Goal: Information Seeking & Learning: Learn about a topic

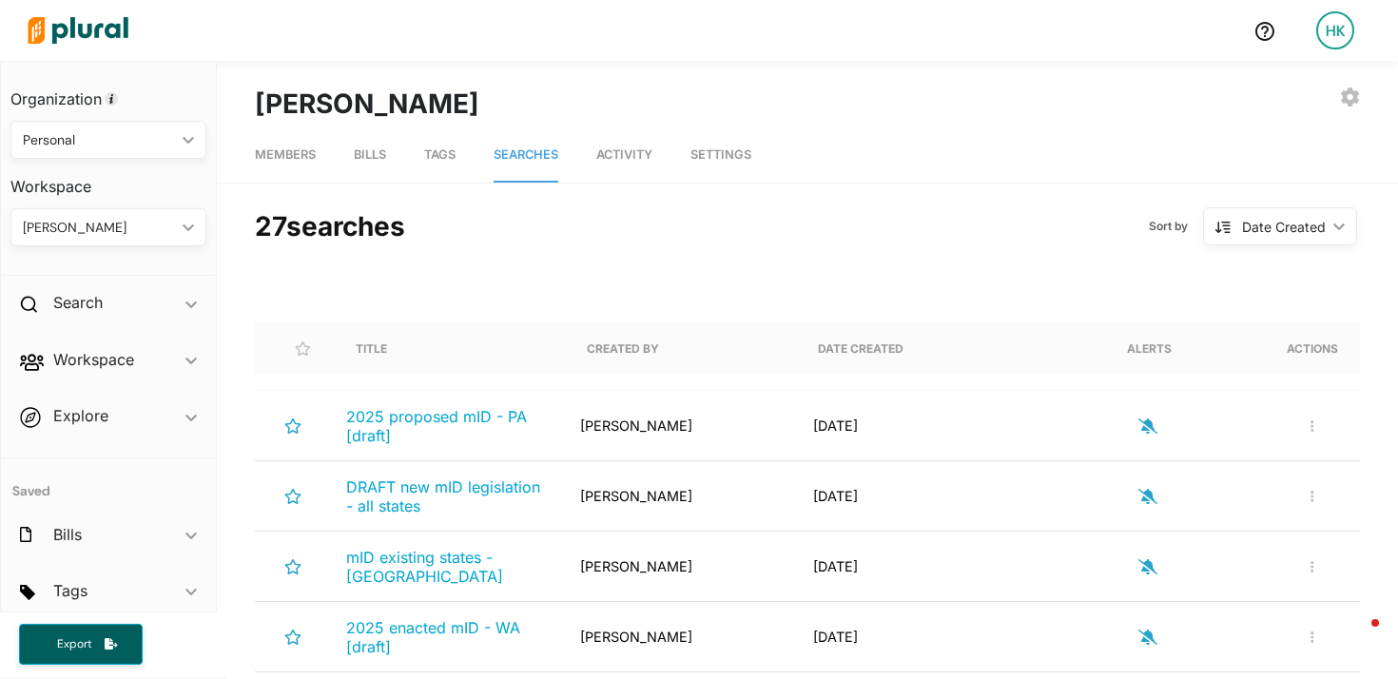
click at [114, 17] on img at bounding box center [77, 30] width 133 height 67
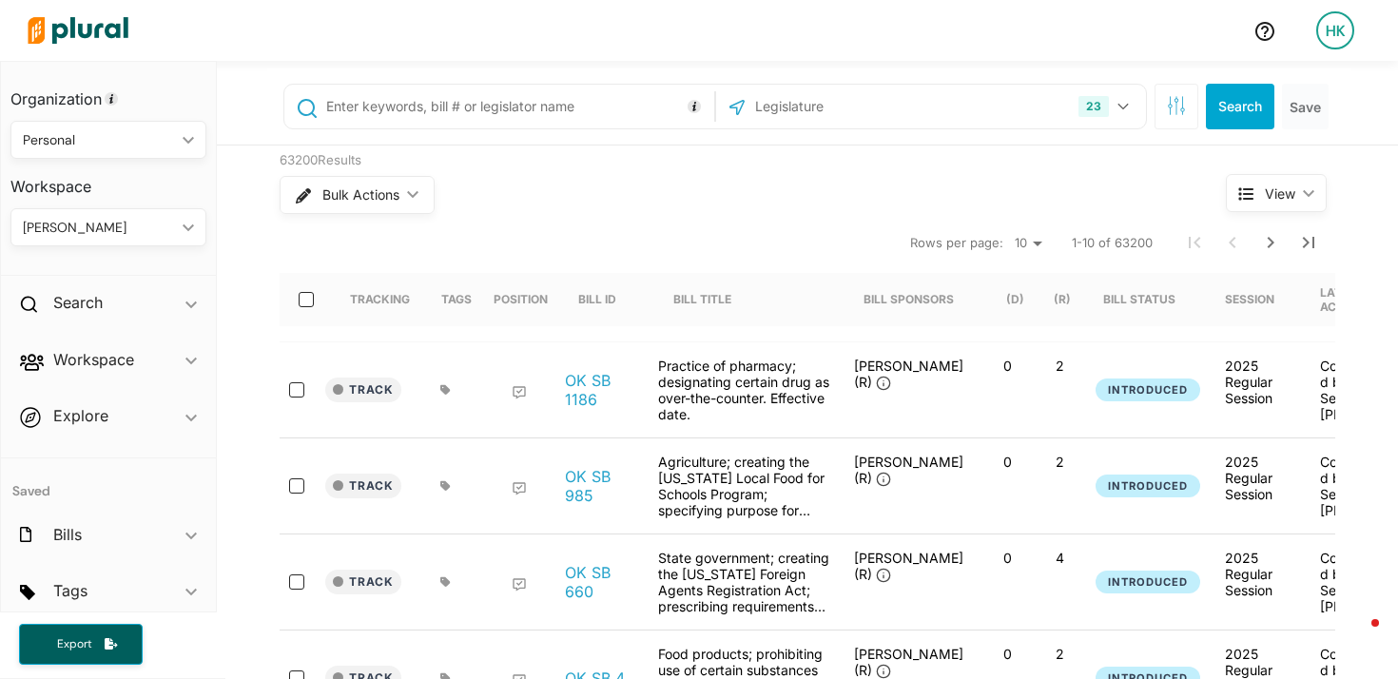
click at [494, 104] on input "text" at bounding box center [516, 106] width 385 height 36
click at [494, 109] on input ""state employment" OR "four-year college degree" OR "skilled through alternativ…" at bounding box center [516, 106] width 385 height 36
click at [489, 108] on input ""state employment" OR "four-year college degree" OR "skilled through alternativ…" at bounding box center [516, 106] width 385 height 36
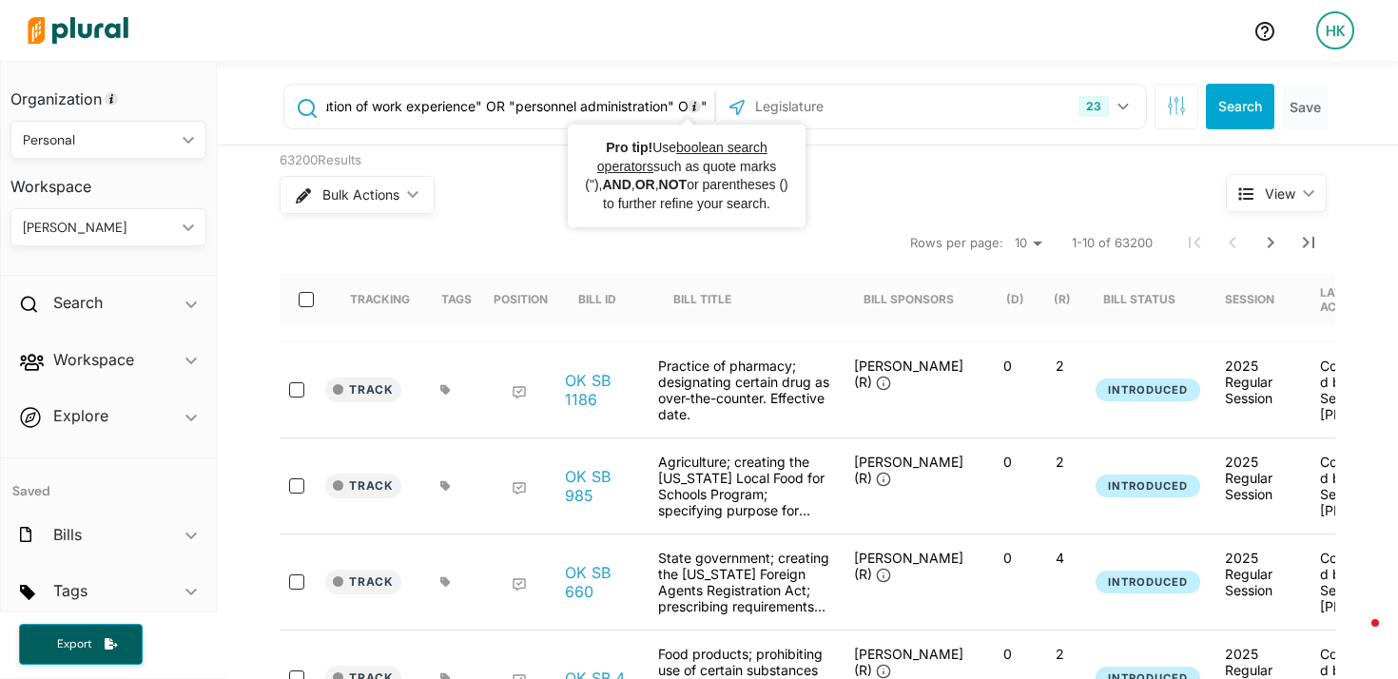
drag, startPoint x: 650, startPoint y: 103, endPoint x: 781, endPoint y: 115, distance: 130.9
click at [781, 115] on div ""state employment" OR "four-year college degree" OR "skilled through alternativ…" at bounding box center [714, 107] width 863 height 46
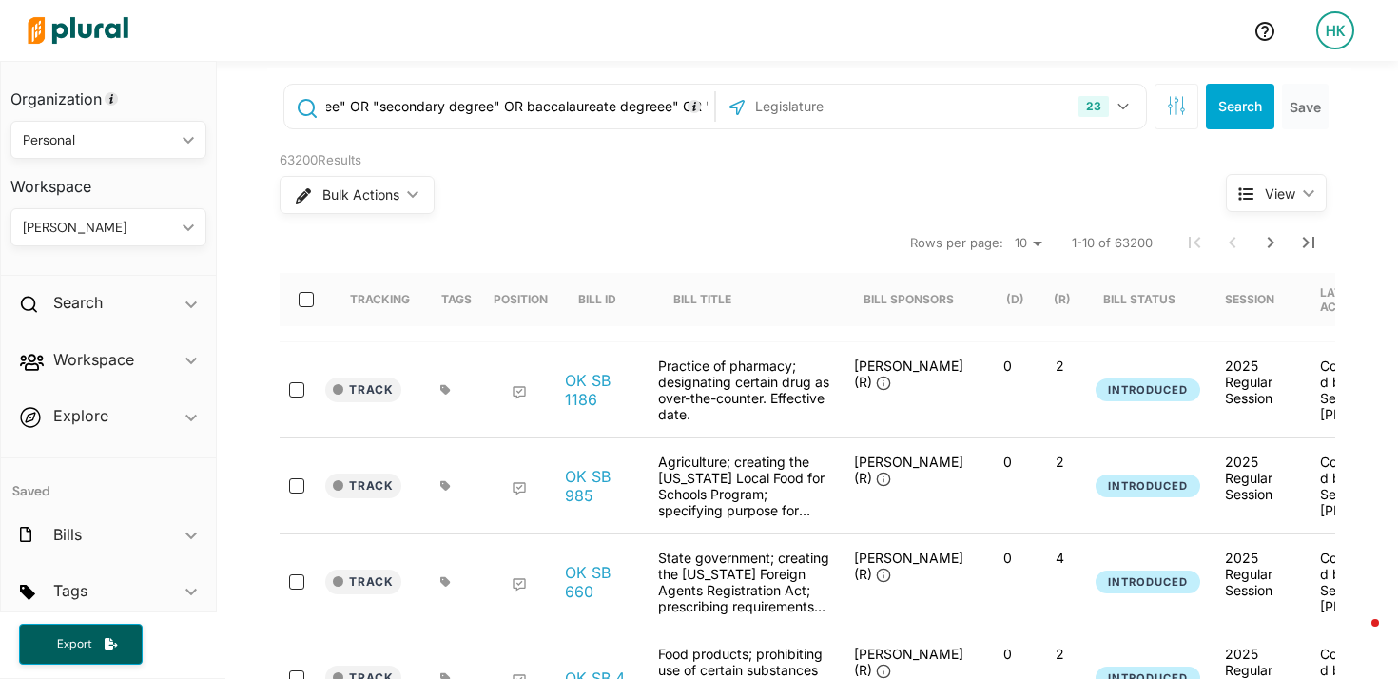
scroll to position [0, 1798]
click at [648, 107] on input ""state employment" OR "four-year college degree" OR "skilled through alternativ…" at bounding box center [516, 106] width 385 height 36
drag, startPoint x: 559, startPoint y: 101, endPoint x: 739, endPoint y: 114, distance: 180.2
click at [739, 114] on div ""state employment" OR "four-year college degree" OR "skilled through alternativ…" at bounding box center [714, 107] width 863 height 46
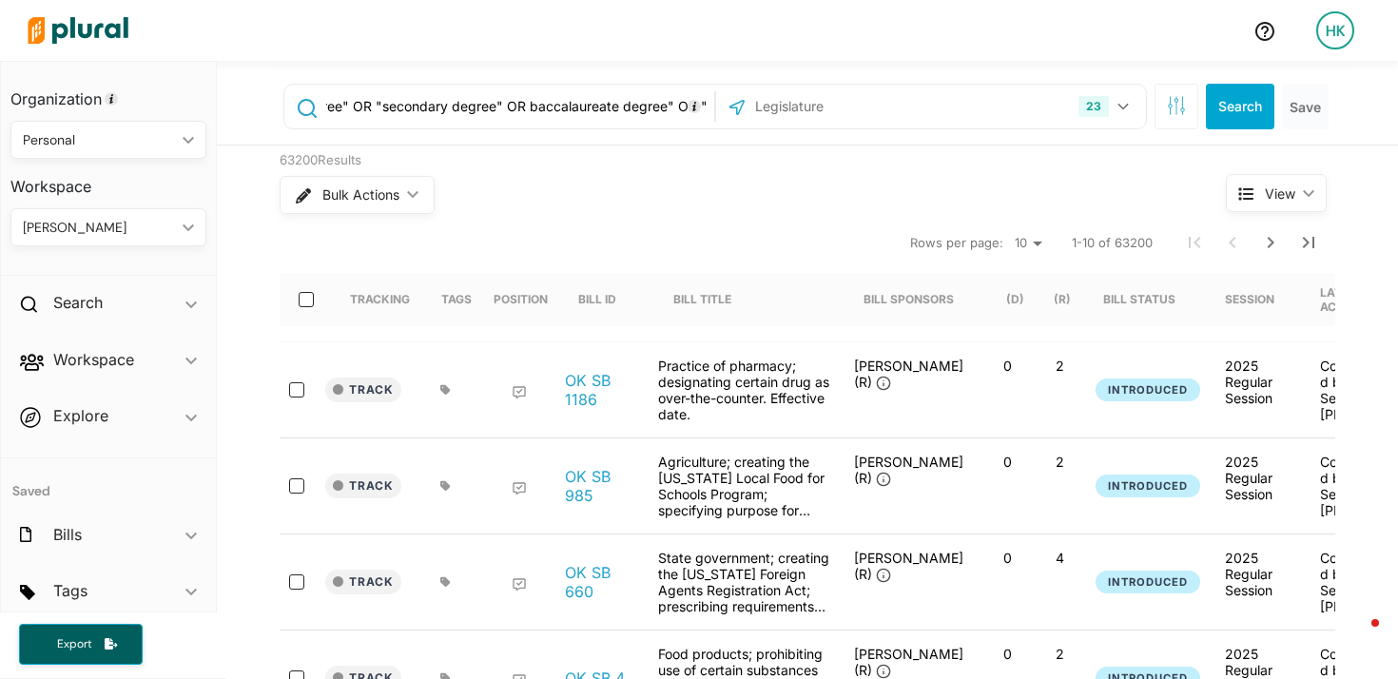
click at [375, 105] on input ""state employment" OR "four-year college degree" OR "skilled through alternativ…" at bounding box center [516, 106] width 385 height 36
drag, startPoint x: 391, startPoint y: 107, endPoint x: 349, endPoint y: 101, distance: 42.2
click at [349, 101] on input ""state employment" OR "four-year college degree" OR "skilled through alternativ…" at bounding box center [516, 106] width 385 height 36
click at [403, 106] on input ""state employment" OR "four-year college degree" OR "skilled through alternativ…" at bounding box center [516, 106] width 385 height 36
click at [404, 106] on input ""state employment" OR "four-year college degree" OR "skilled through alternativ…" at bounding box center [516, 106] width 385 height 36
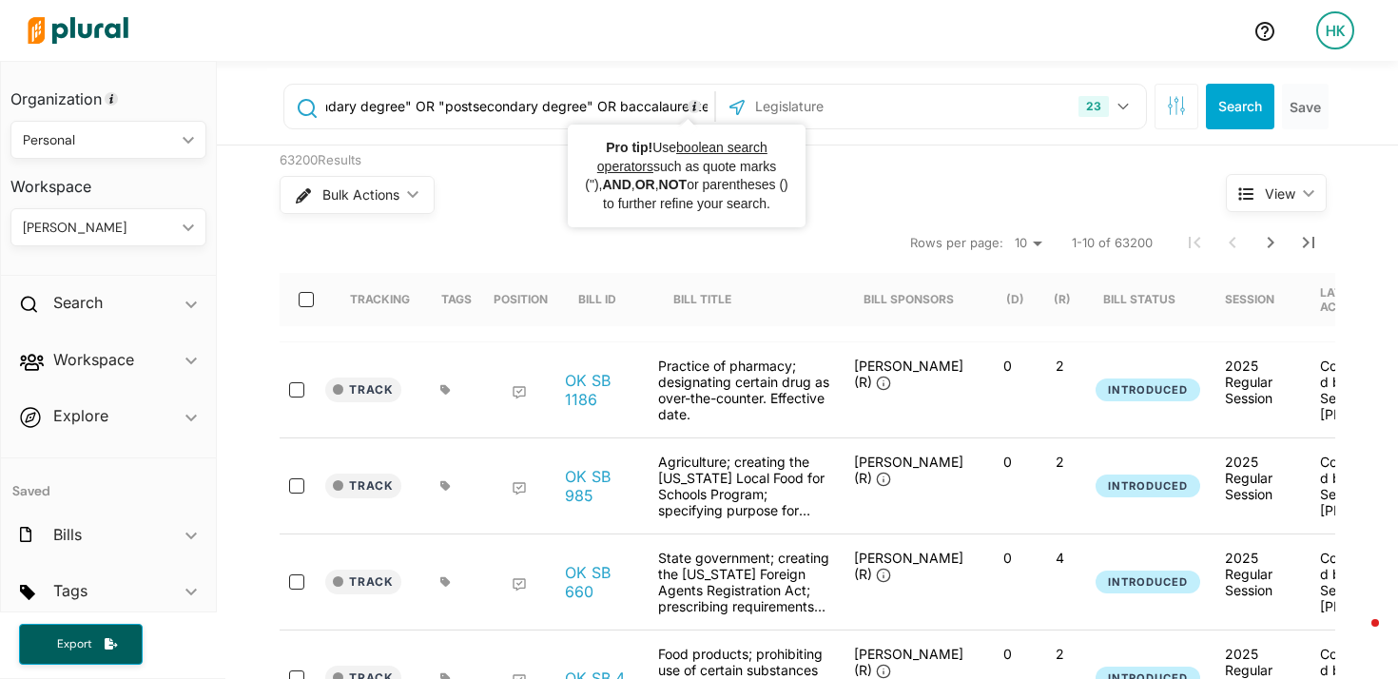
scroll to position [0, 1818]
drag, startPoint x: 378, startPoint y: 104, endPoint x: 753, endPoint y: 113, distance: 375.7
click at [753, 113] on div ""state employment" OR "four-year college degree" OR "skilled through alternativ…" at bounding box center [714, 107] width 863 height 46
click at [656, 103] on input ""state employment" OR "four-year college degree" OR "skilled through alternativ…" at bounding box center [516, 106] width 385 height 36
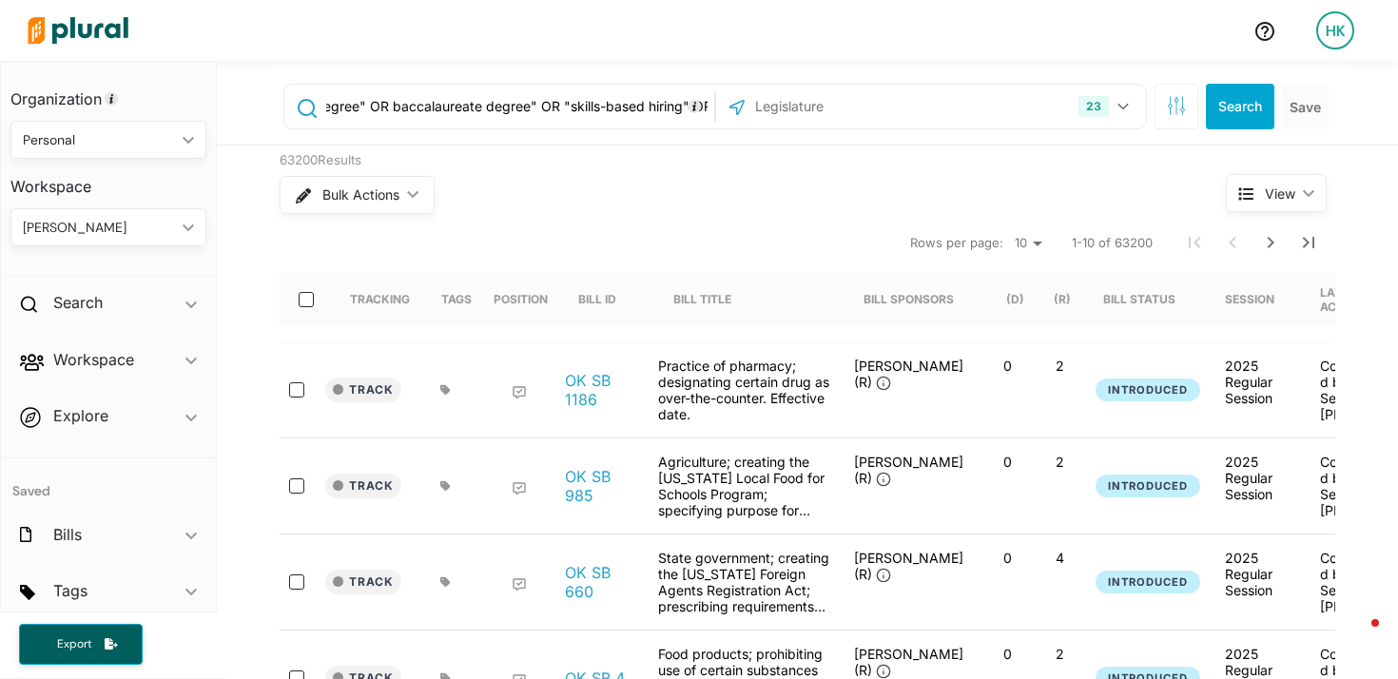
scroll to position [0, 1966]
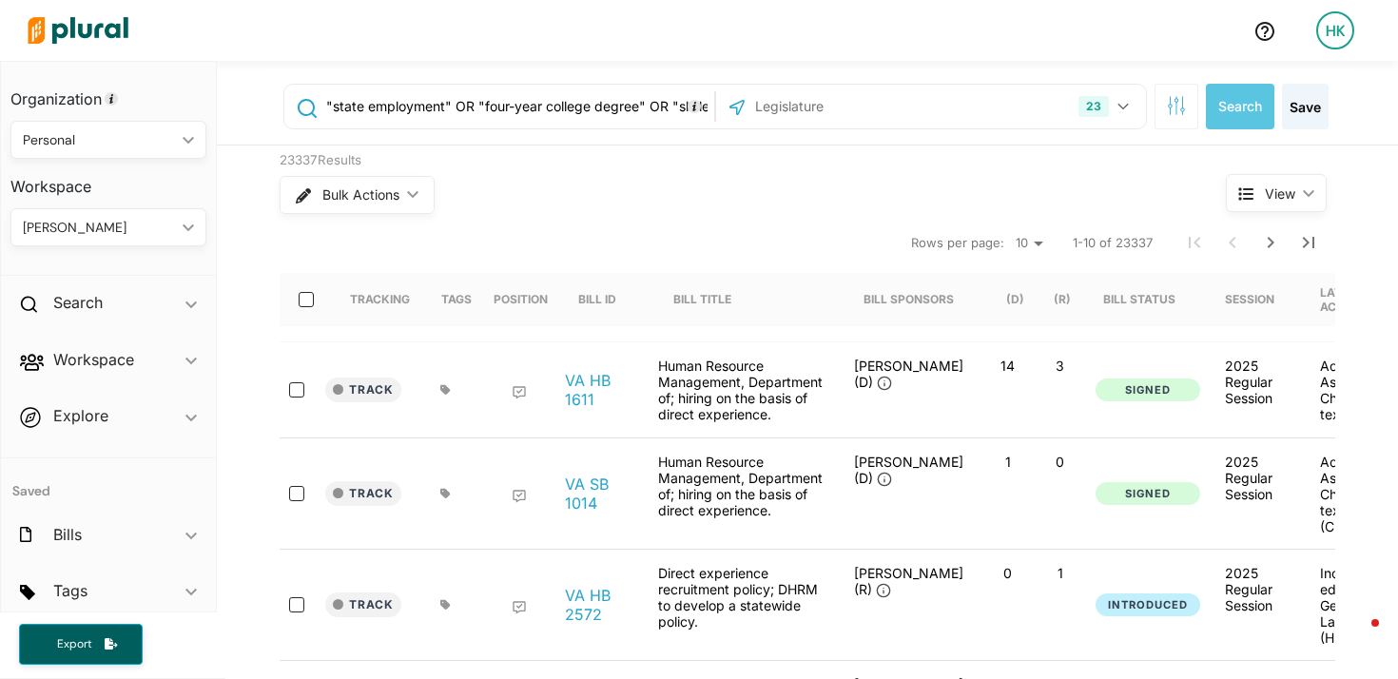
click at [702, 103] on div ""state employment" OR "four-year college degree" OR "skilled through alternativ…" at bounding box center [499, 107] width 430 height 44
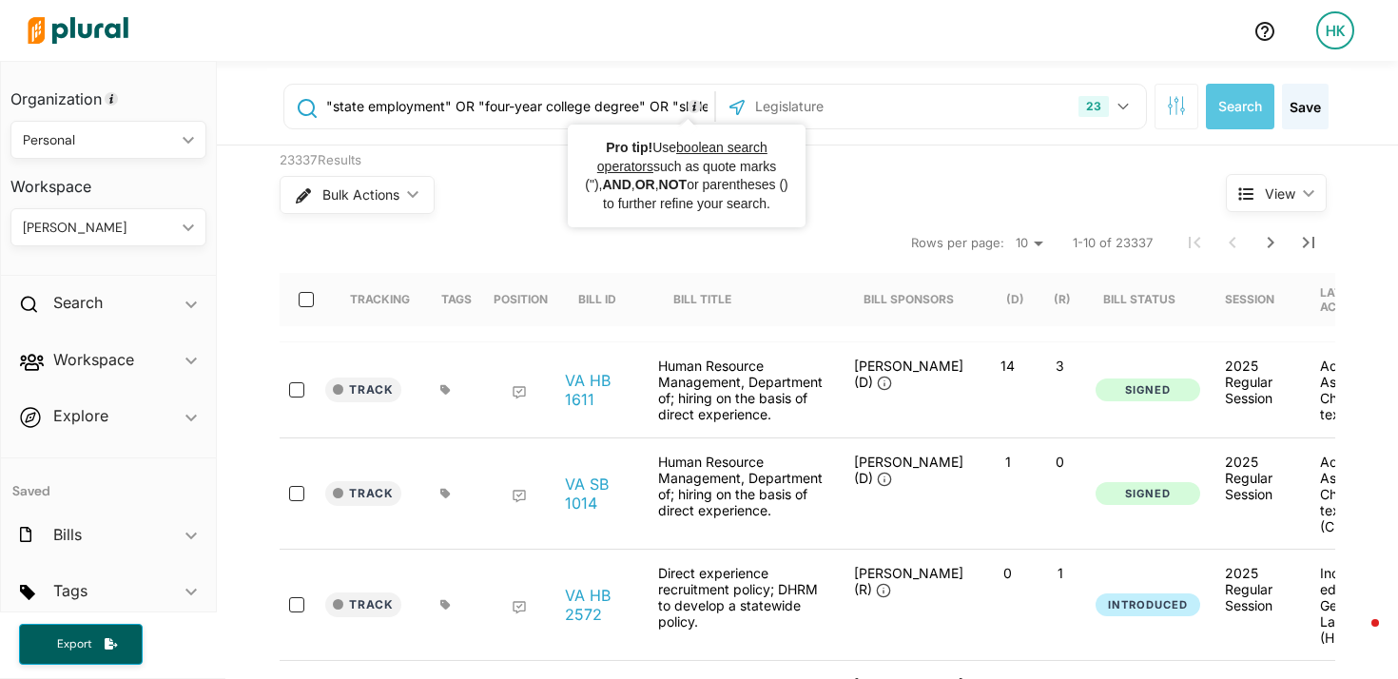
scroll to position [0, 1966]
drag, startPoint x: 642, startPoint y: 106, endPoint x: 881, endPoint y: 106, distance: 238.7
click at [881, 106] on div ""state employment" OR "four-year college degree" OR "skilled through alternativ…" at bounding box center [714, 107] width 863 height 46
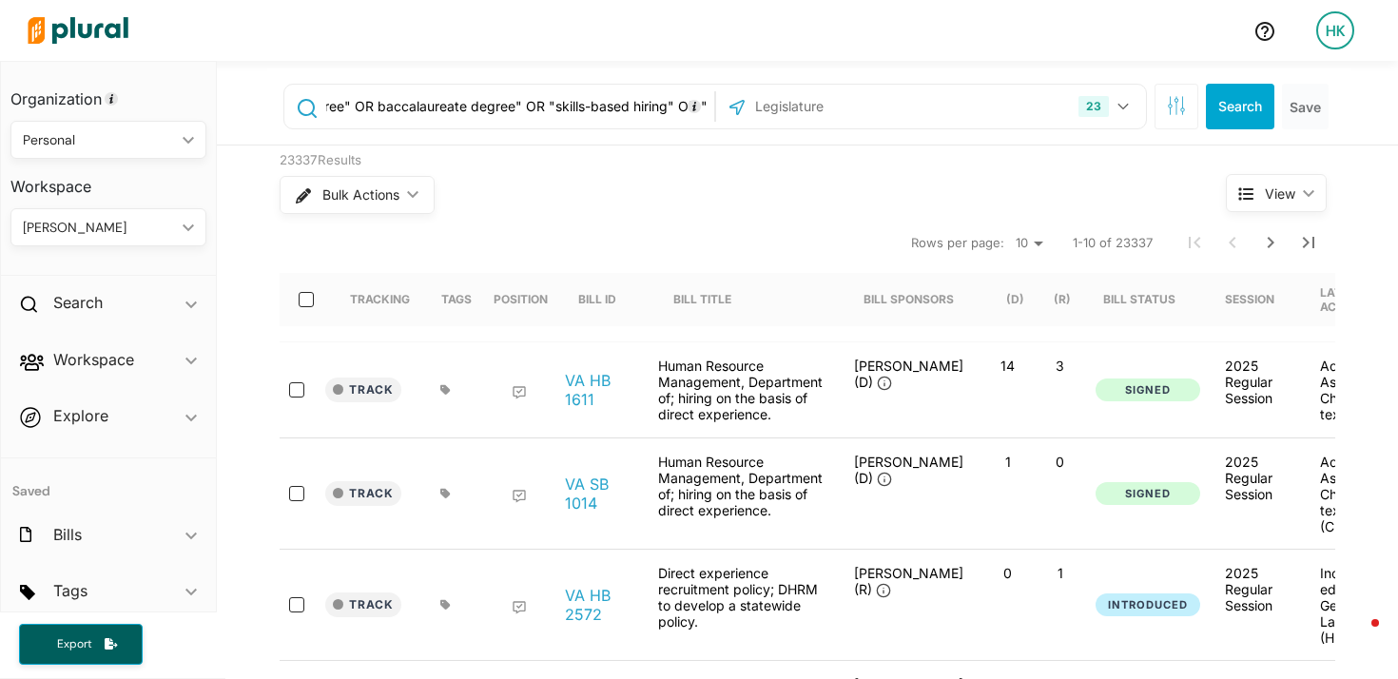
drag, startPoint x: 632, startPoint y: 104, endPoint x: 849, endPoint y: 121, distance: 217.5
click at [849, 121] on div ""state employment" OR "four-year college degree" OR "skilled through alternativ…" at bounding box center [714, 107] width 863 height 46
drag, startPoint x: 643, startPoint y: 104, endPoint x: 859, endPoint y: 121, distance: 216.5
click at [859, 121] on div ""state employment" OR "four-year college degree" OR "skilled through alternativ…" at bounding box center [714, 107] width 863 height 46
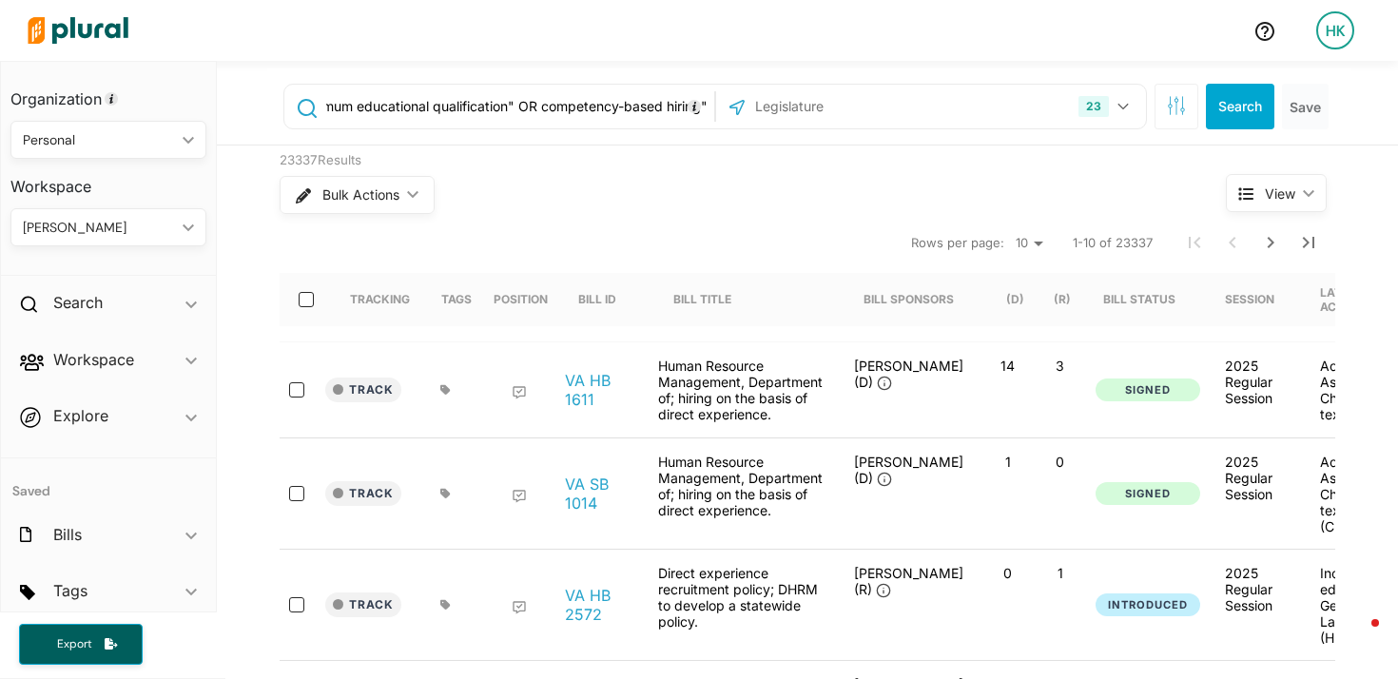
scroll to position [0, 2639]
click at [533, 106] on input ""state employment" OR "four-year college degree" OR "skilled through alternativ…" at bounding box center [516, 106] width 385 height 36
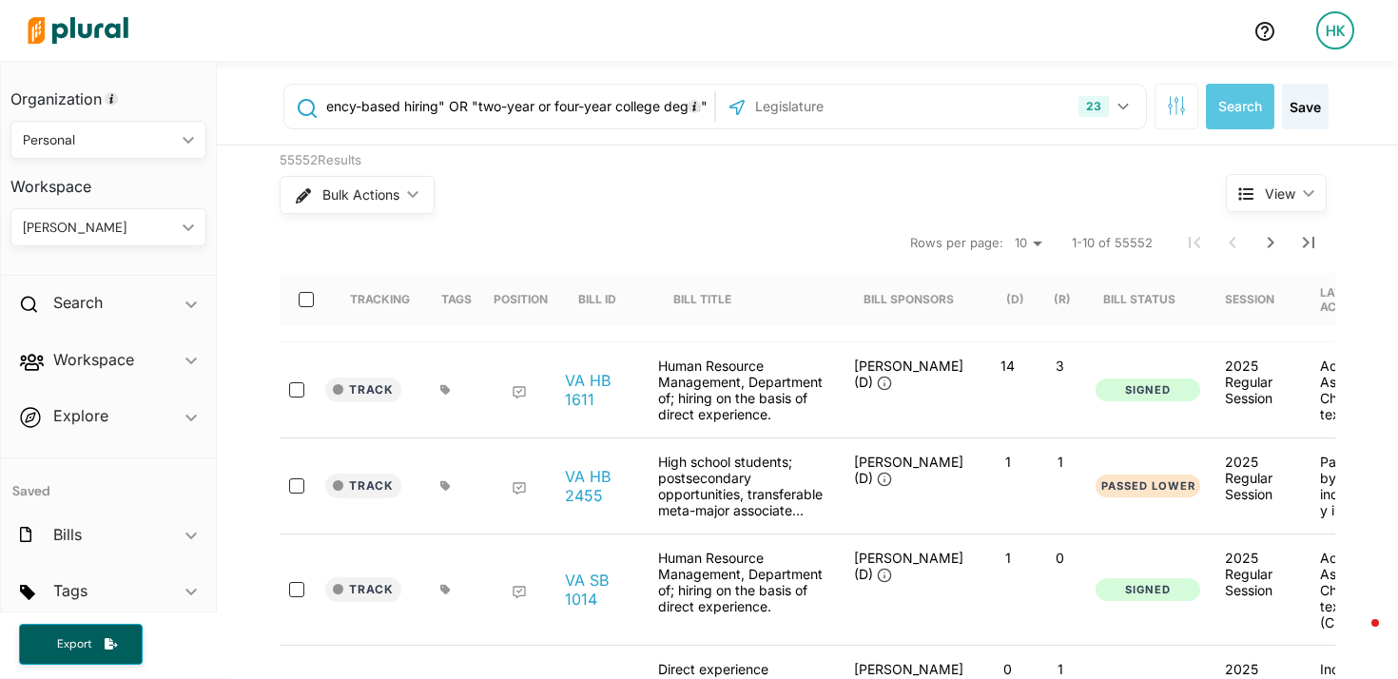
drag, startPoint x: 627, startPoint y: 116, endPoint x: 700, endPoint y: 120, distance: 73.3
click at [700, 120] on input ""state employment" OR "four-year college degree" OR "skilled through alternativ…" at bounding box center [516, 106] width 385 height 36
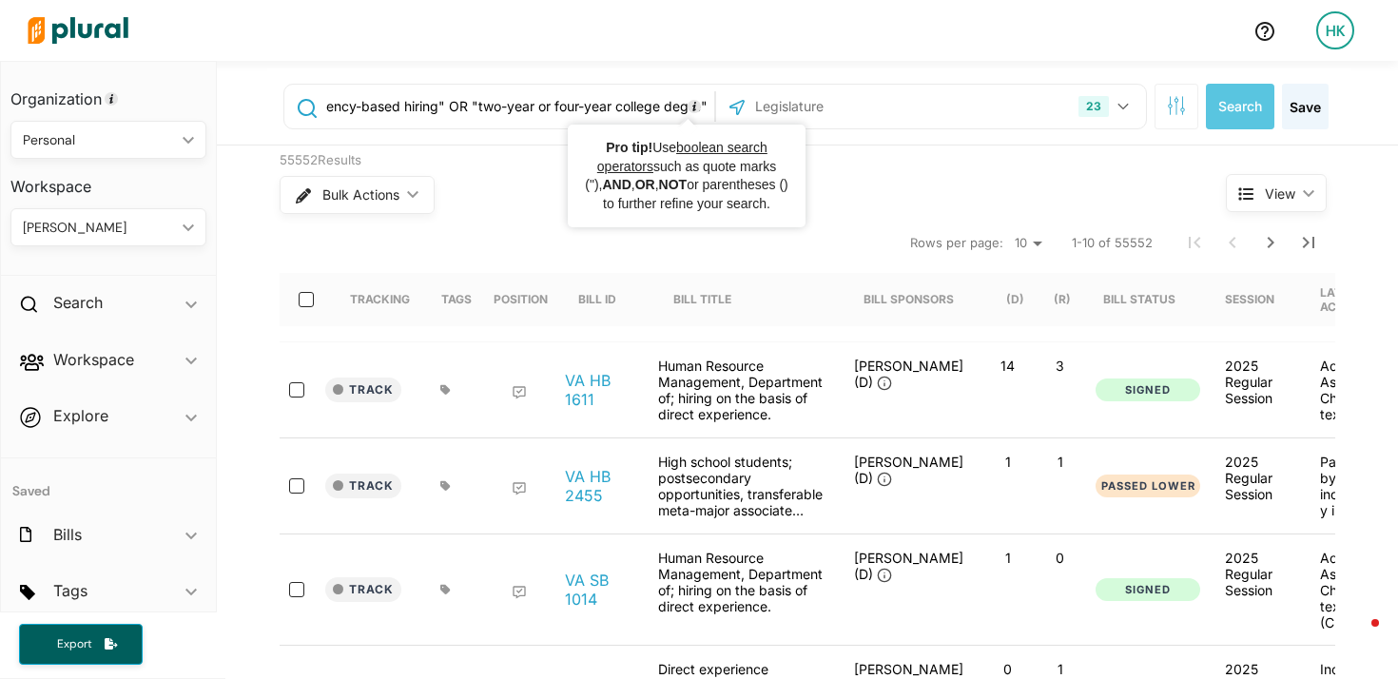
click at [676, 109] on input ""state employment" OR "four-year college degree" OR "skilled through alternativ…" at bounding box center [516, 106] width 385 height 36
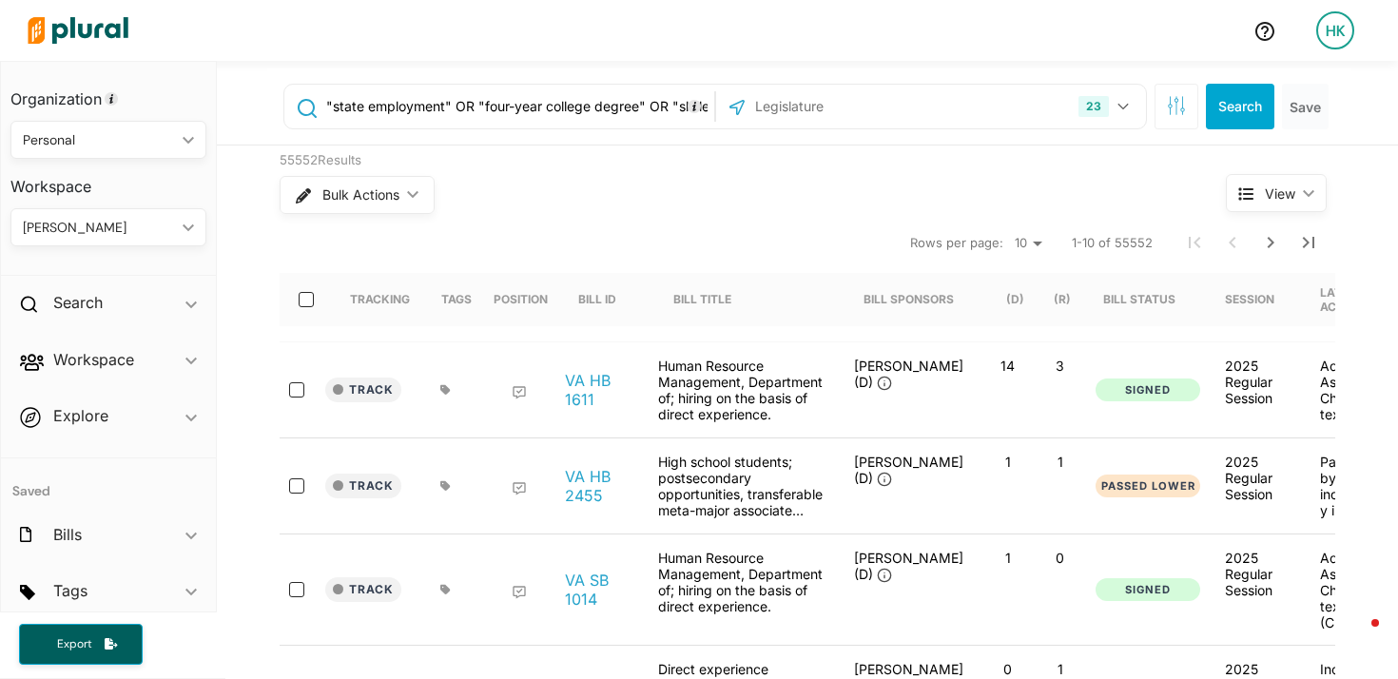
drag, startPoint x: 343, startPoint y: 106, endPoint x: 213, endPoint y: 108, distance: 130.3
click at [213, 108] on div "Organization Personal ic_keyboard_arrow_down Personal Capitol Strategy Advisors…" at bounding box center [699, 370] width 1398 height 618
click at [358, 100] on input ""state employment" OR "four-year college degree" OR "skilled through alternativ…" at bounding box center [516, 106] width 385 height 36
click at [634, 103] on input ""state employment" OR "four-year college degree" OR "skilled through alternativ…" at bounding box center [516, 106] width 385 height 36
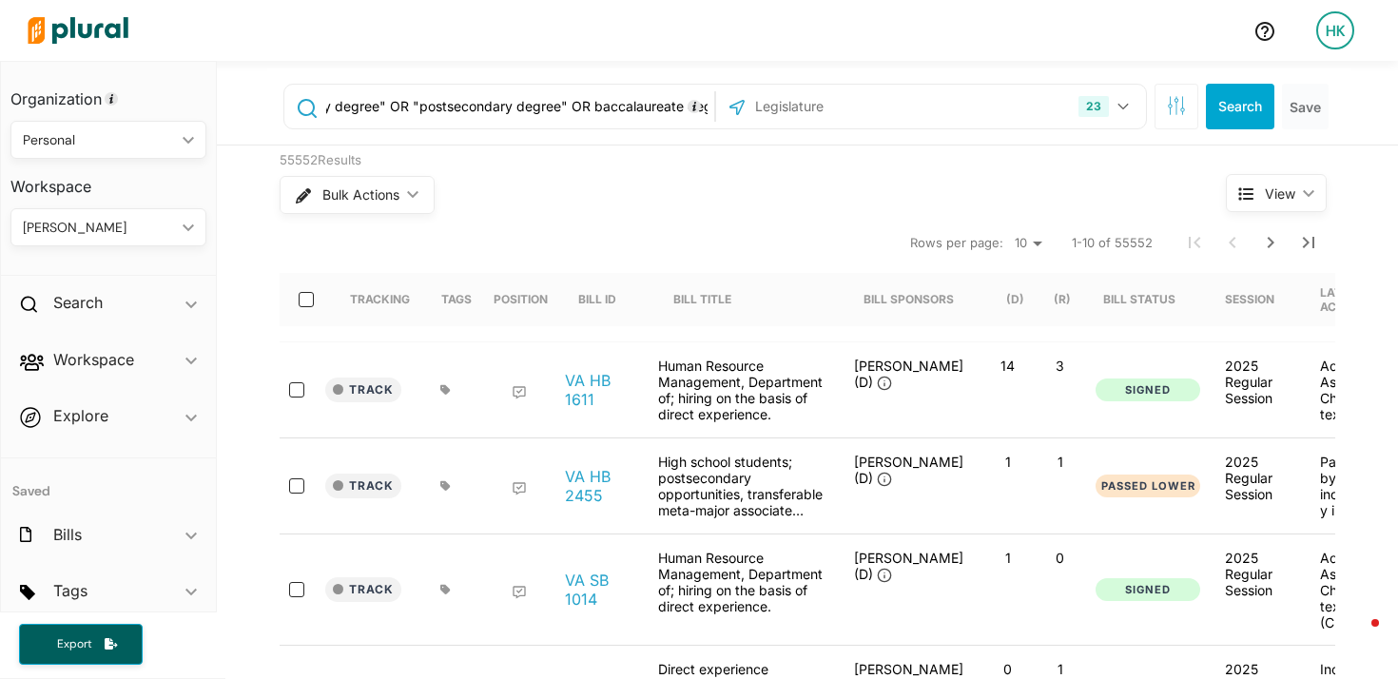
click at [595, 107] on input ""state employment" OR "four-year college degree" OR "skilled through alternativ…" at bounding box center [516, 106] width 385 height 36
click at [590, 107] on input ""state employment" OR "four-year college degree" OR "skilled through alternativ…" at bounding box center [516, 106] width 385 height 36
type input ""state employment" OR "four-year college degree" OR "skilled through alternativ…"
click at [1240, 114] on button "Search" at bounding box center [1240, 107] width 68 height 46
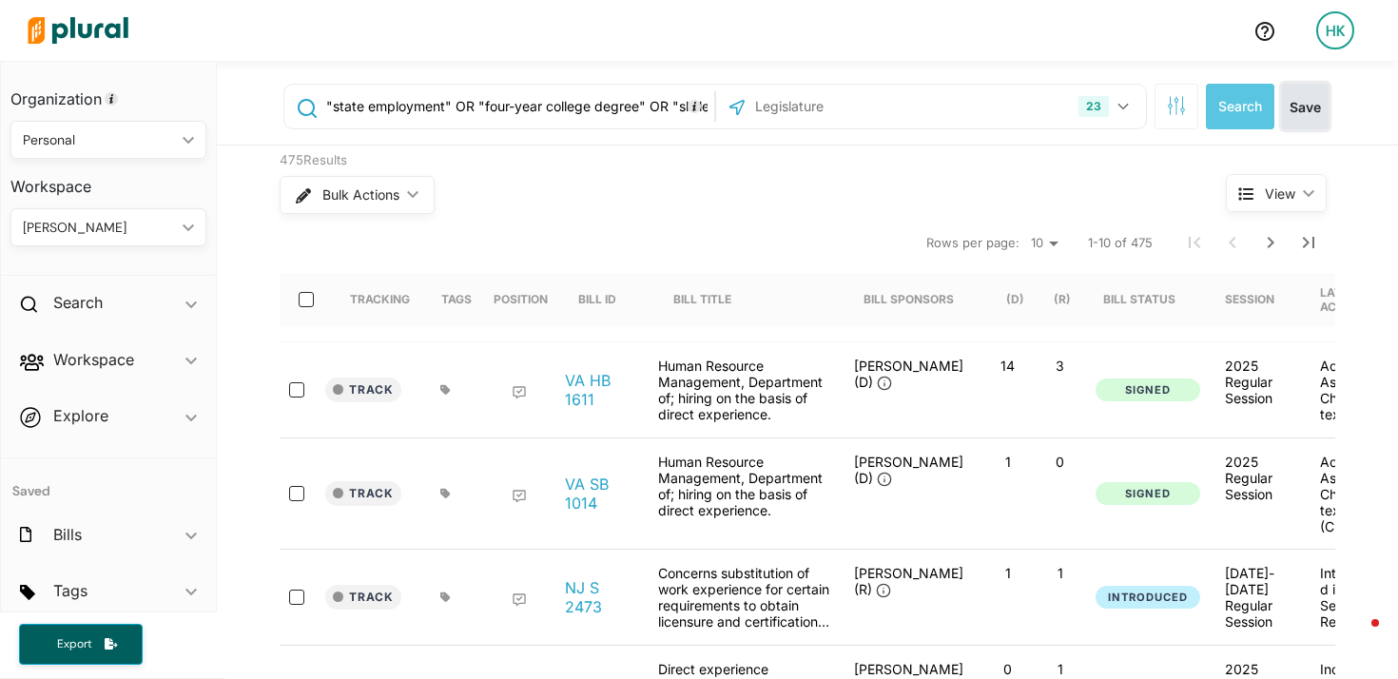
click at [1294, 103] on button "Save" at bounding box center [1305, 107] width 47 height 46
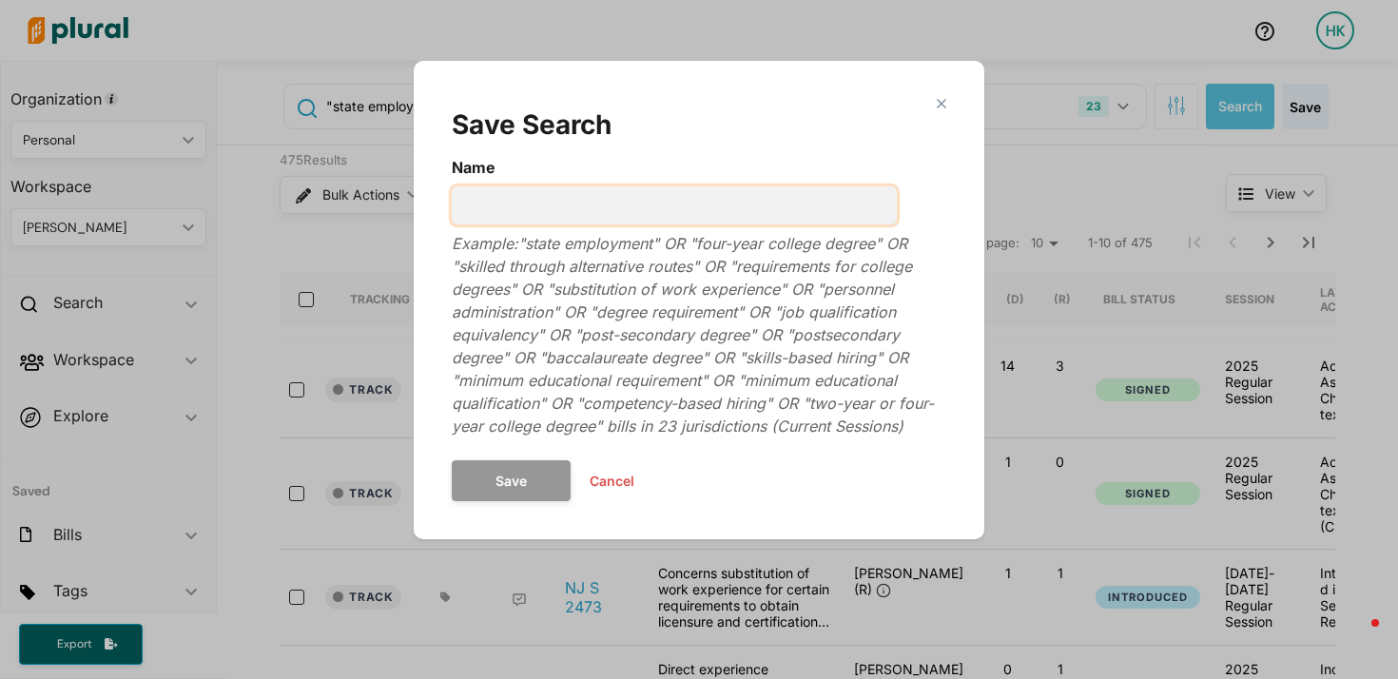
click at [537, 206] on input "Name" at bounding box center [674, 205] width 445 height 38
type input "DRAFT skills-based hiring bills - all states"
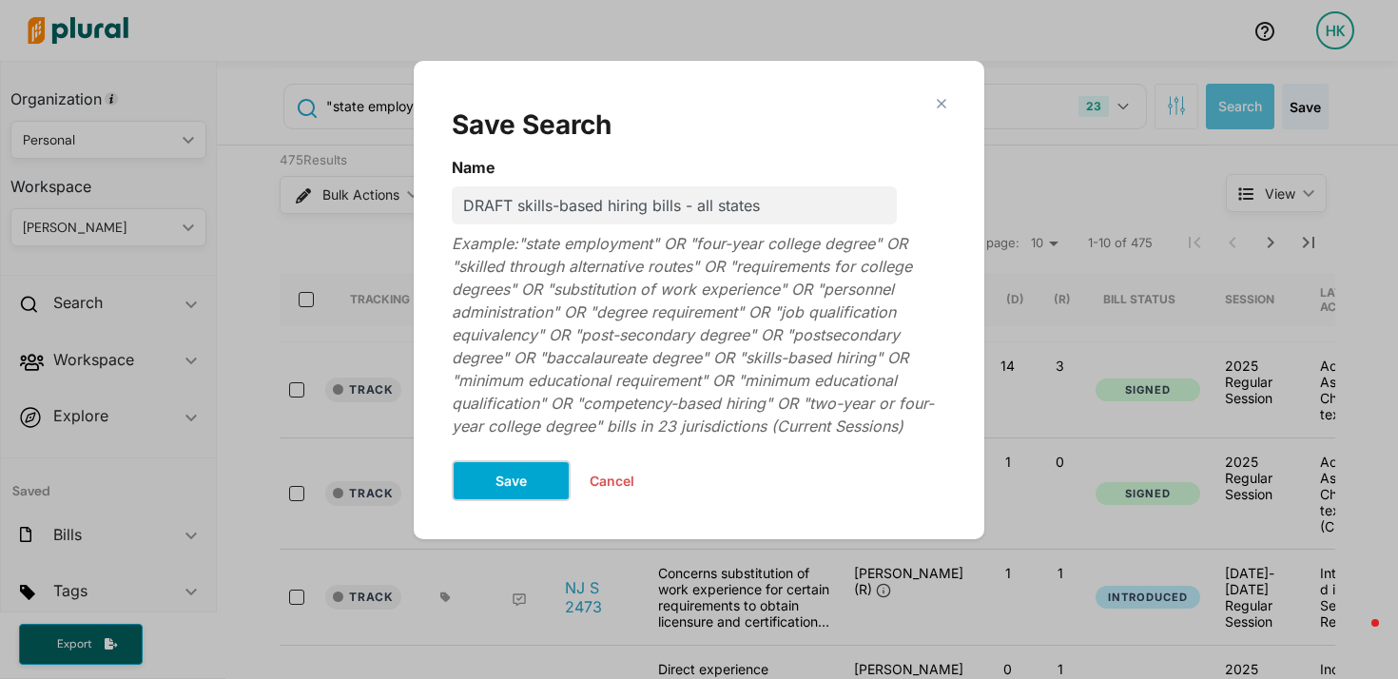
click at [512, 483] on button "Save" at bounding box center [511, 480] width 119 height 41
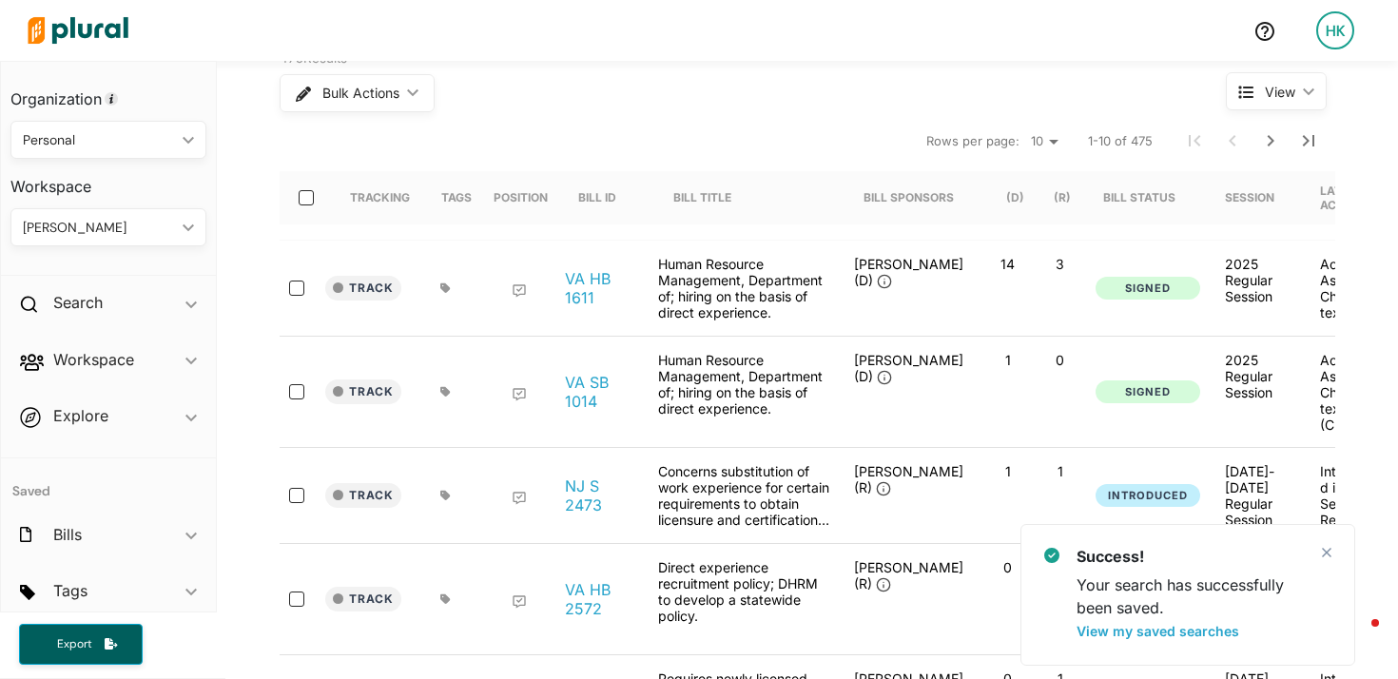
scroll to position [109, 0]
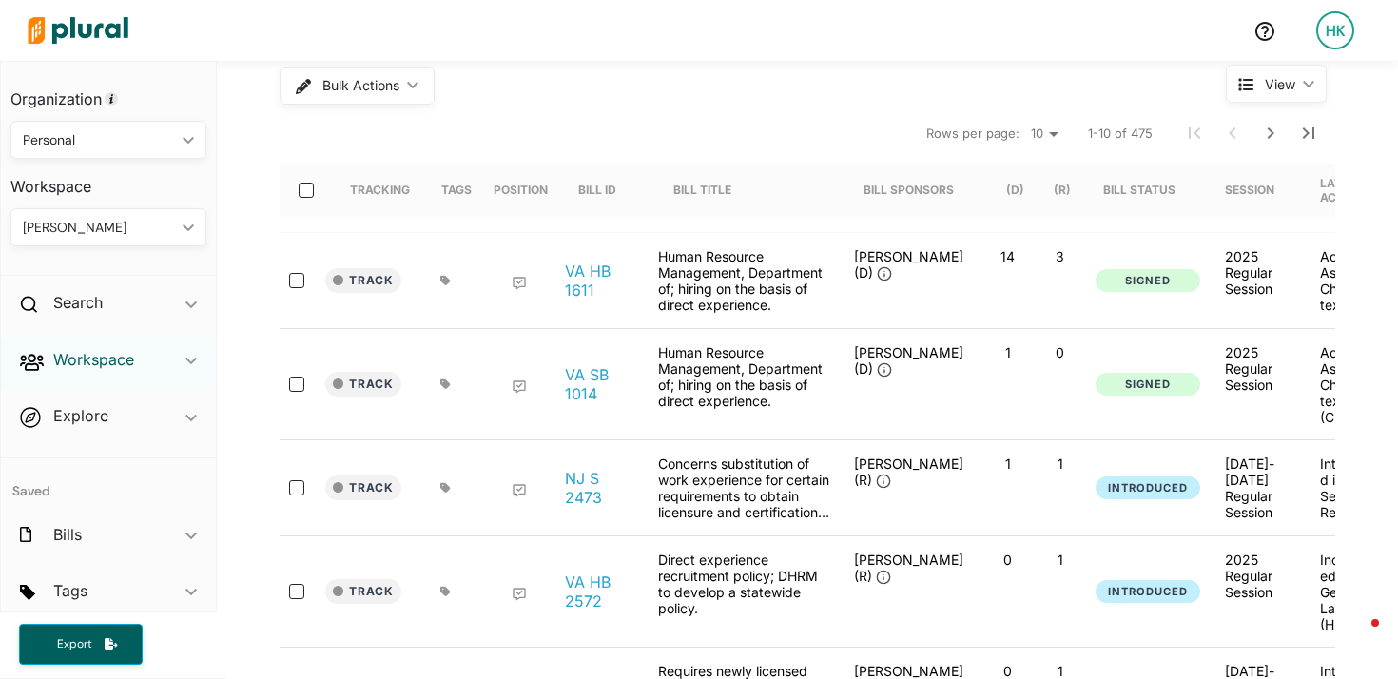
click at [92, 356] on h2 "Workspace" at bounding box center [93, 359] width 81 height 21
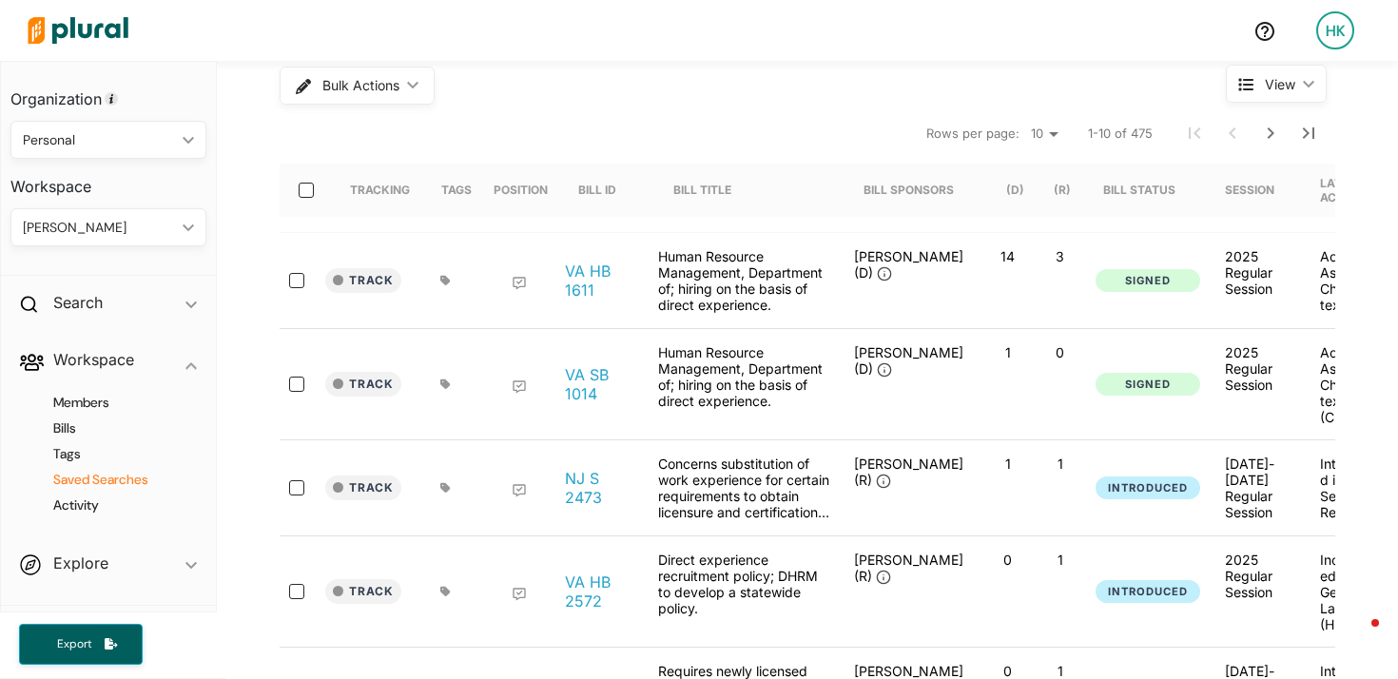
click at [119, 476] on h4 "Saved Searches" at bounding box center [112, 480] width 167 height 18
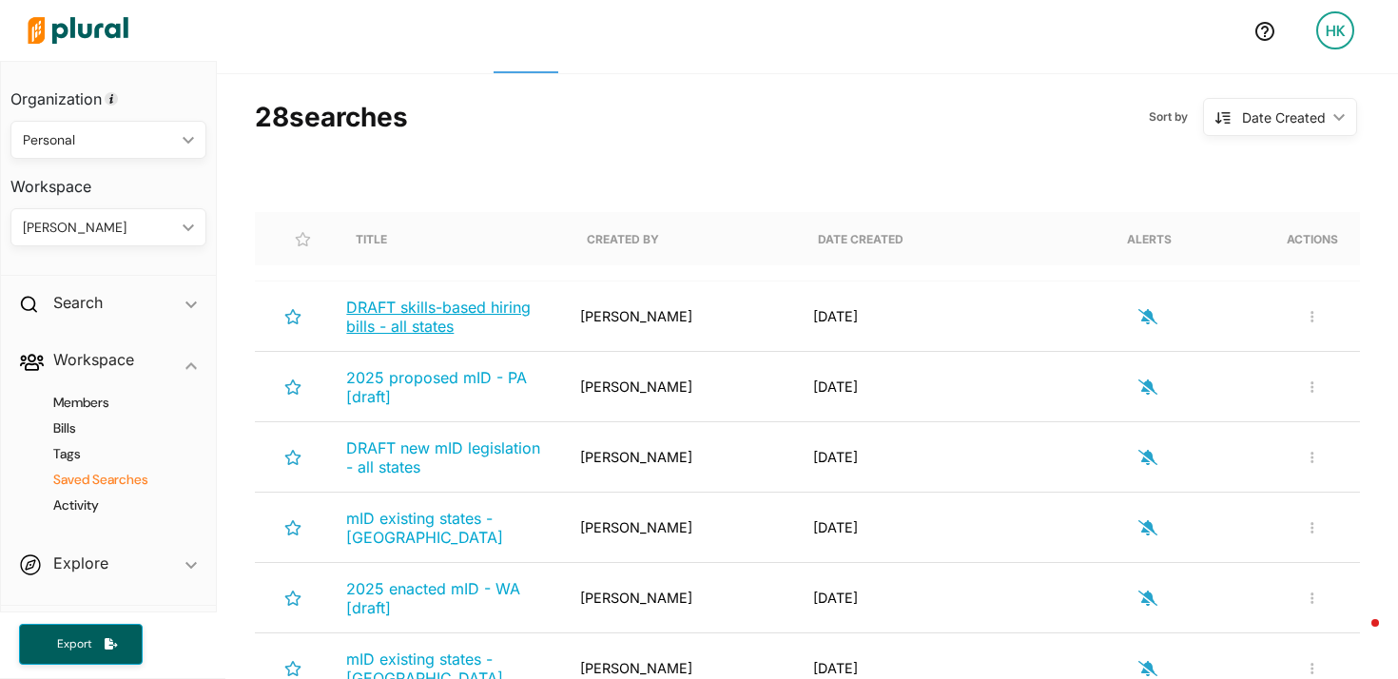
click at [415, 316] on span "DRAFT skills-based hiring bills - all states" at bounding box center [438, 317] width 184 height 38
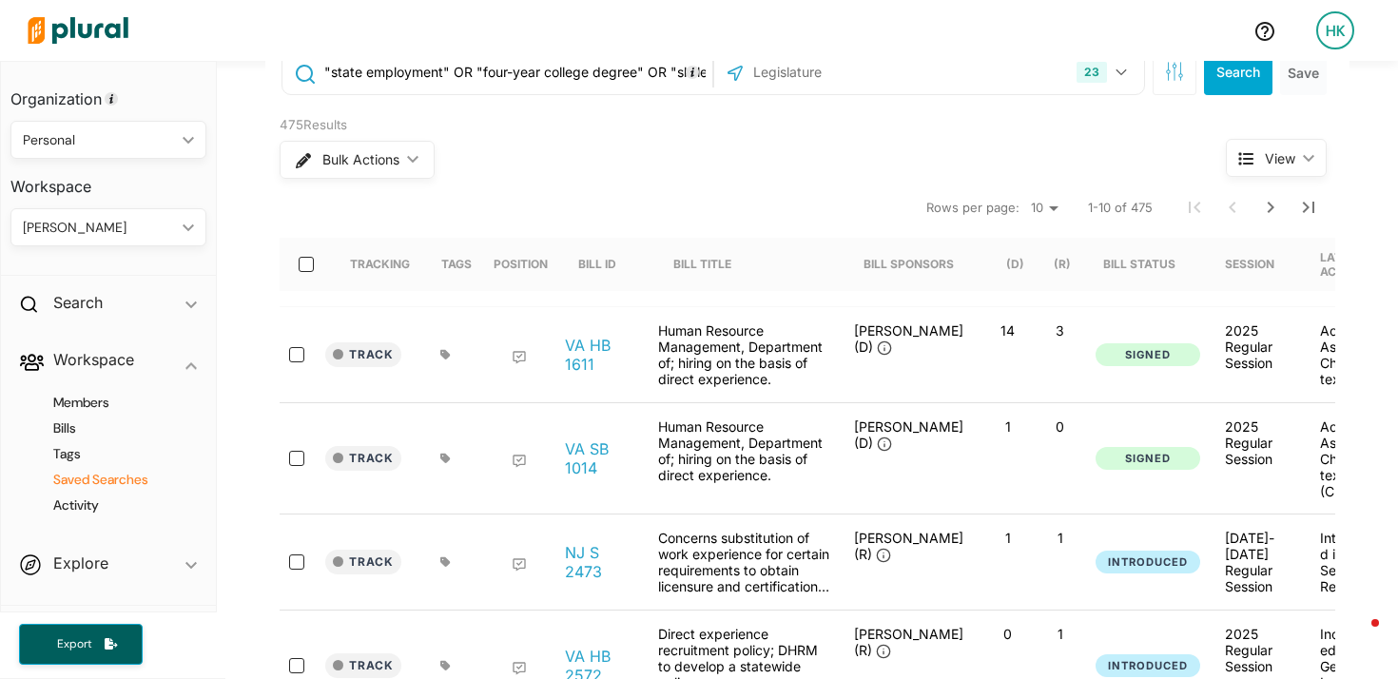
click at [94, 476] on h4 "Saved Searches" at bounding box center [112, 480] width 167 height 18
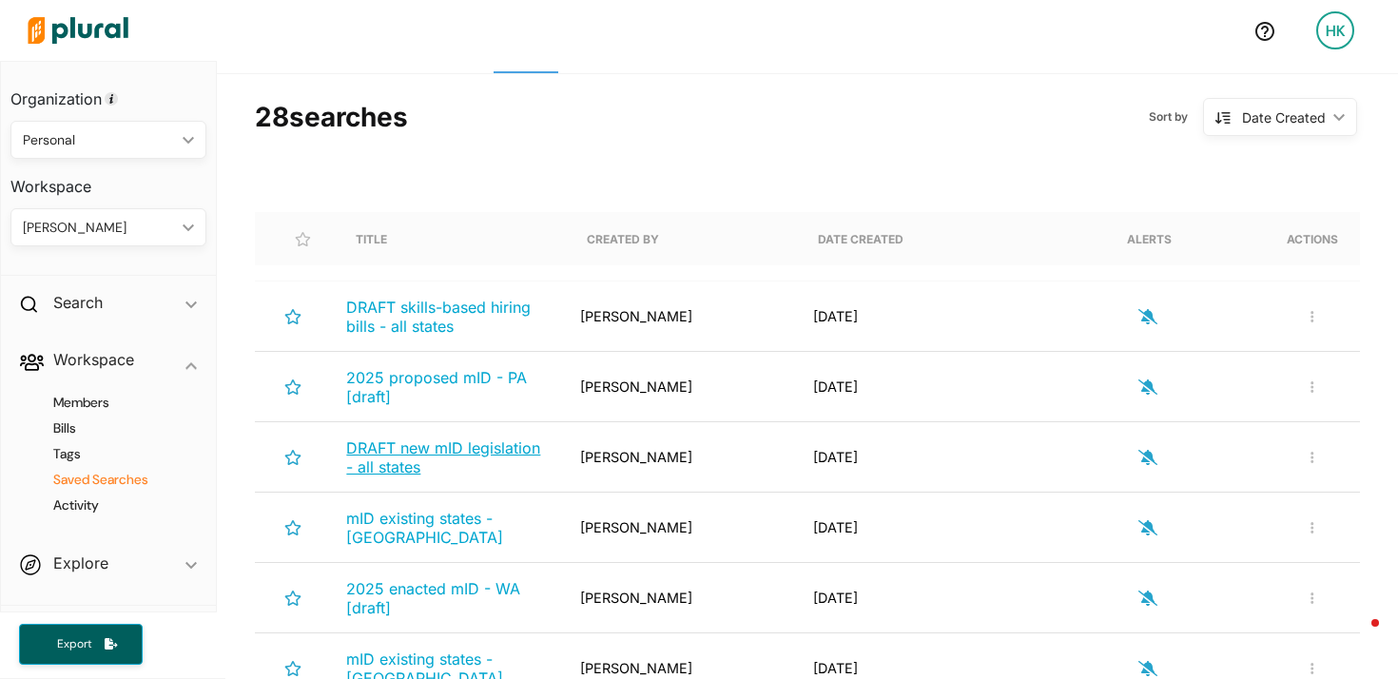
click at [386, 452] on span "DRAFT new mID legislation - all states" at bounding box center [443, 457] width 194 height 38
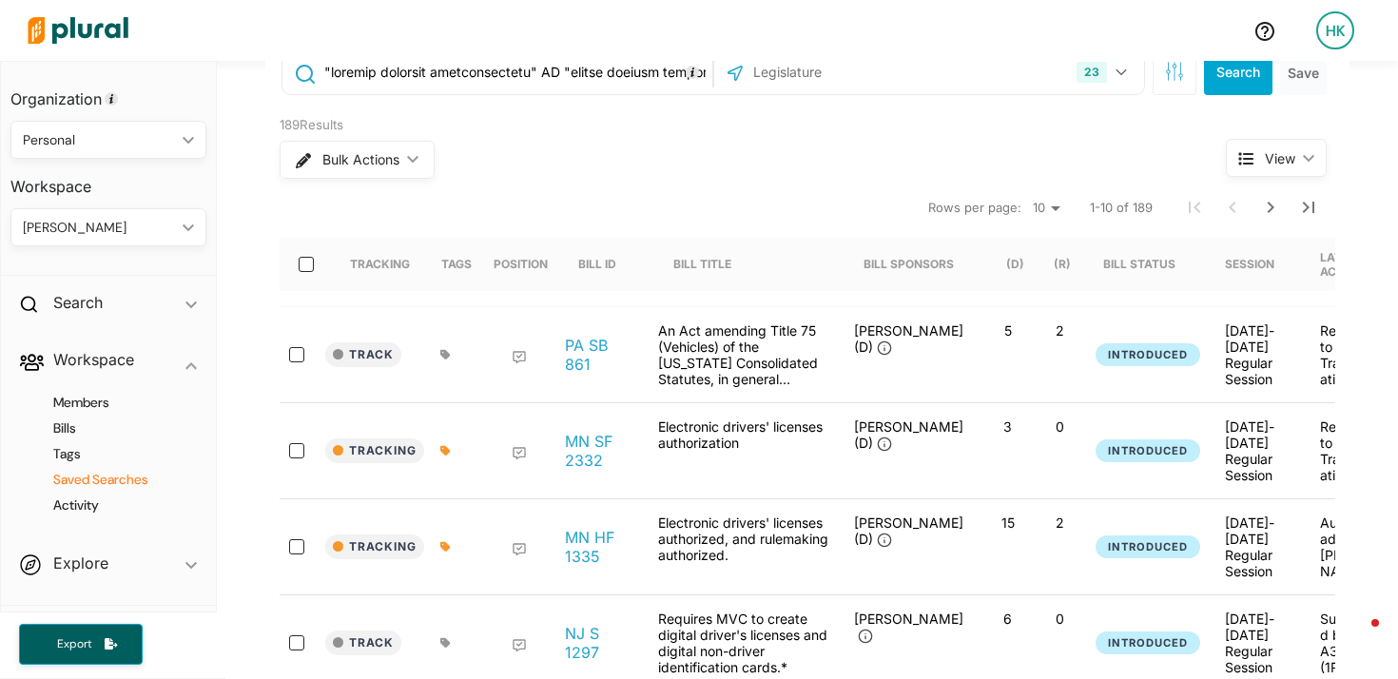
click at [128, 484] on h4 "Saved Searches" at bounding box center [112, 480] width 167 height 18
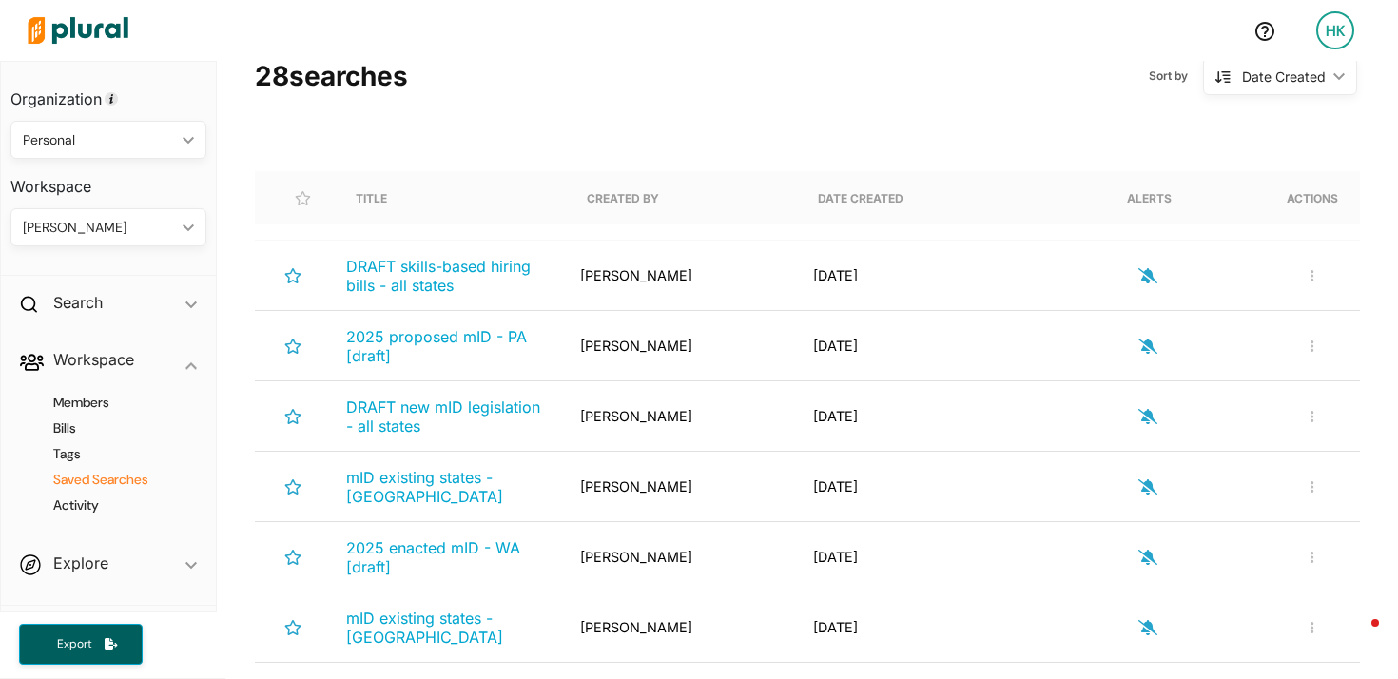
scroll to position [151, 0]
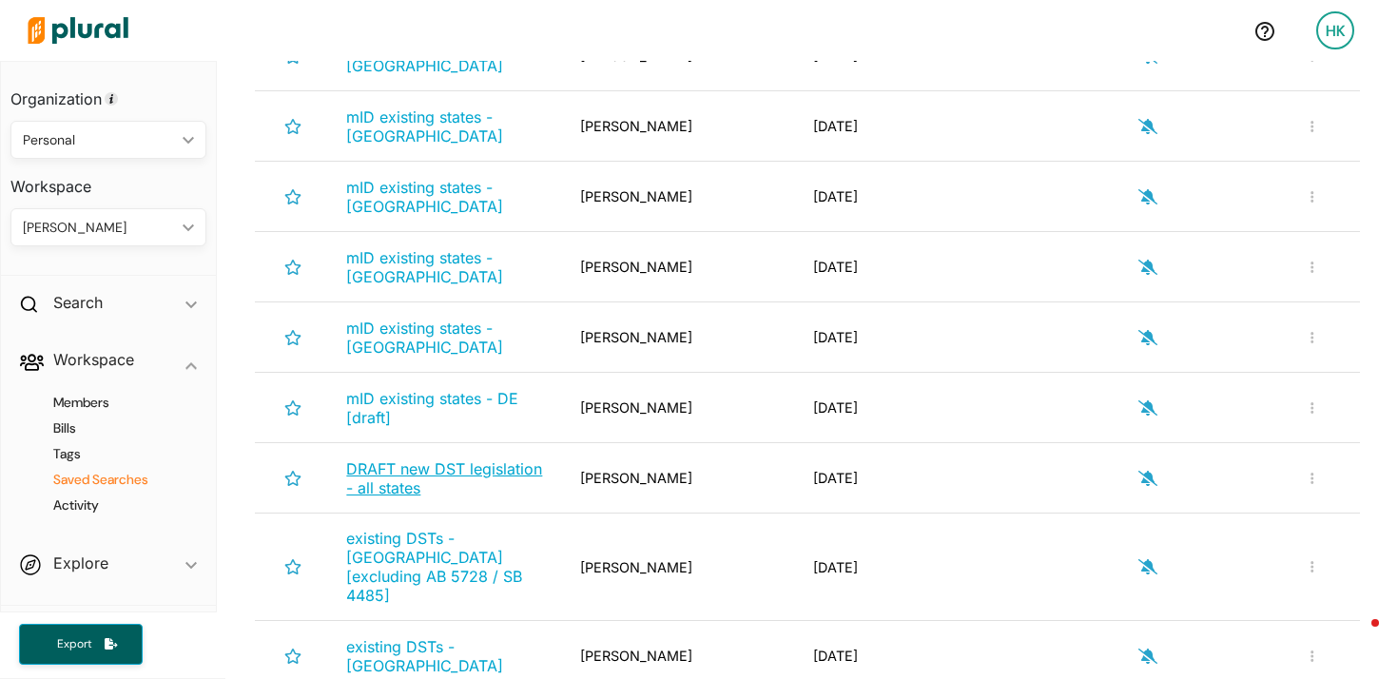
click at [392, 473] on span "DRAFT new DST legislation - all states" at bounding box center [444, 478] width 196 height 38
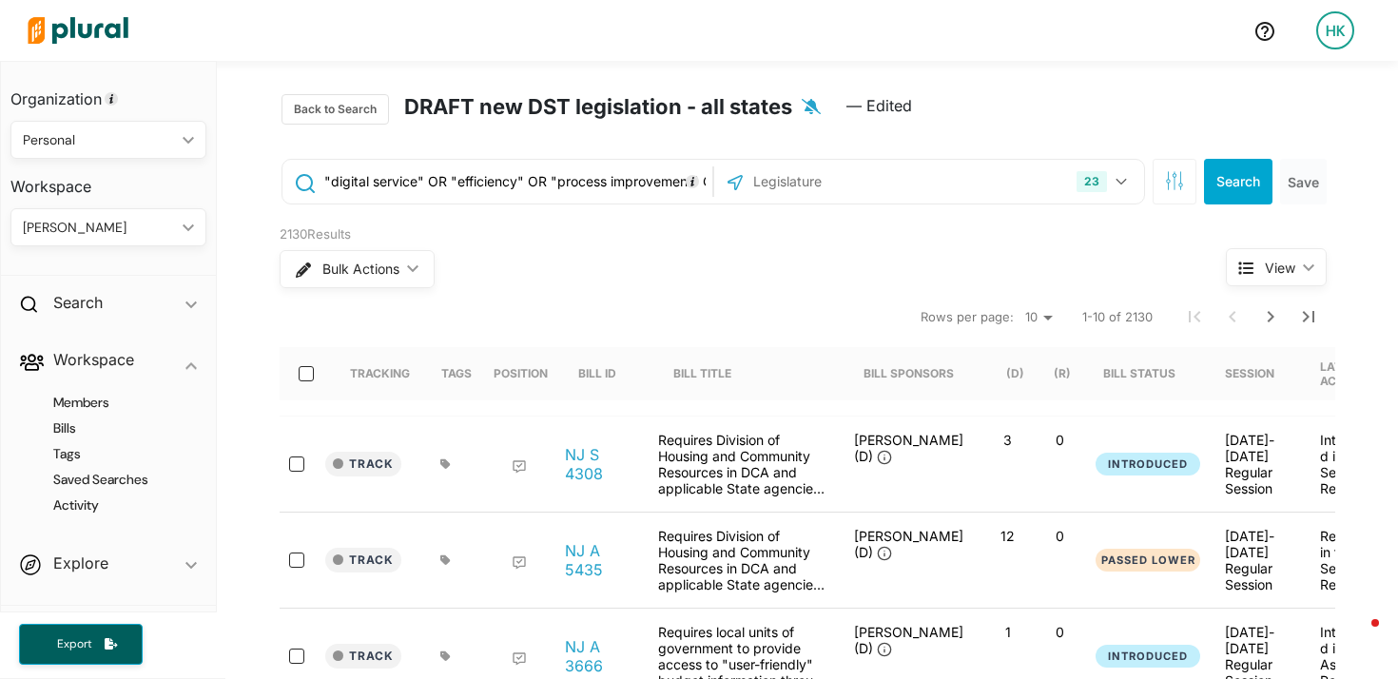
click at [622, 187] on input ""digital service" OR "efficiency" OR "process improvement" OR "innovation team"…" at bounding box center [514, 182] width 385 height 36
click at [119, 473] on h4 "Saved Searches" at bounding box center [112, 480] width 167 height 18
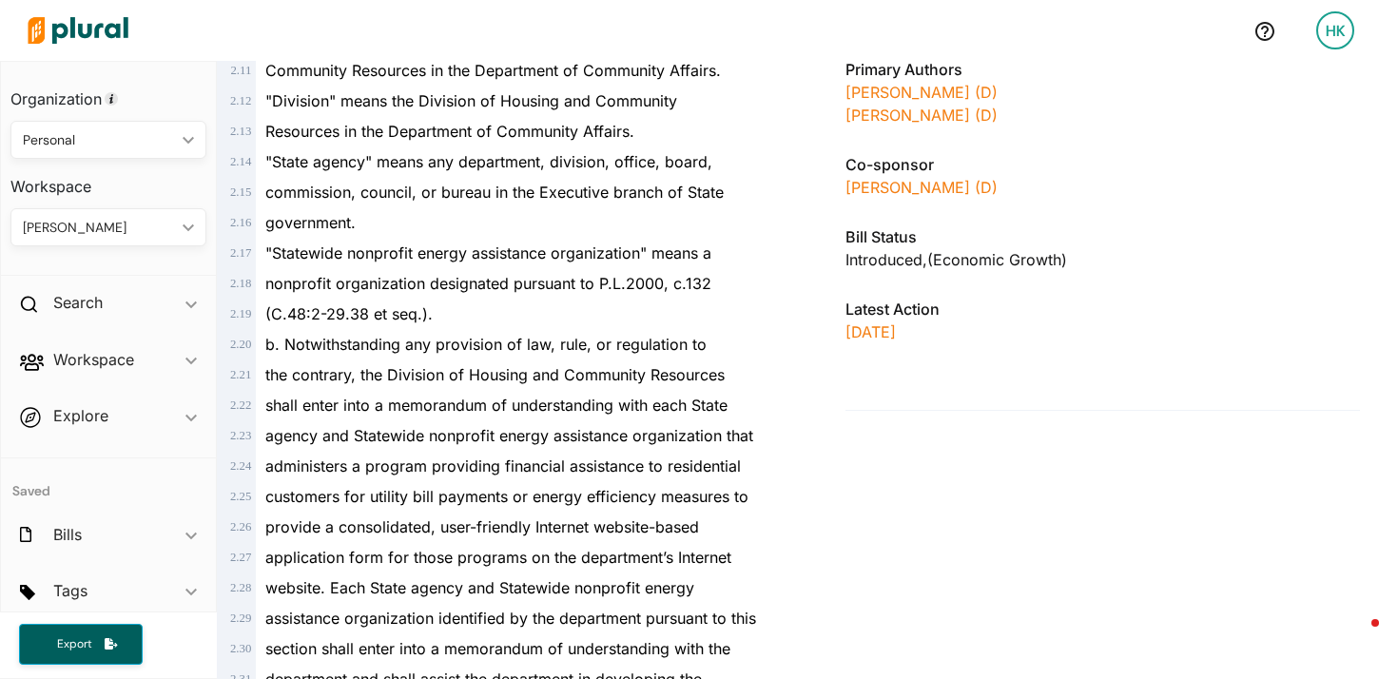
scroll to position [565, 0]
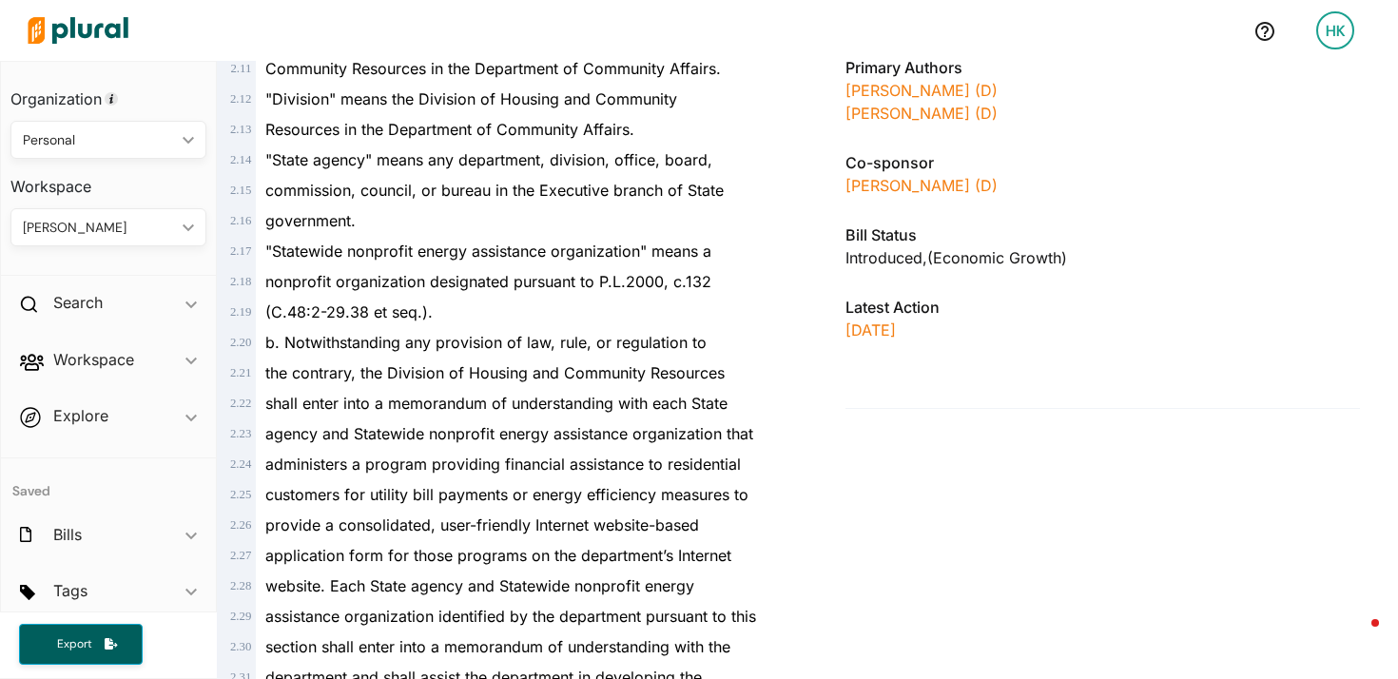
click at [618, 489] on span "customers for utility bill payments or energy efficiency measures to" at bounding box center [506, 494] width 483 height 19
click at [618, 488] on span "customers for utility bill payments or energy efficiency measures to" at bounding box center [506, 494] width 483 height 19
click at [766, 506] on div "customers for utility bill payments or energy efficiency measures to" at bounding box center [521, 494] width 530 height 30
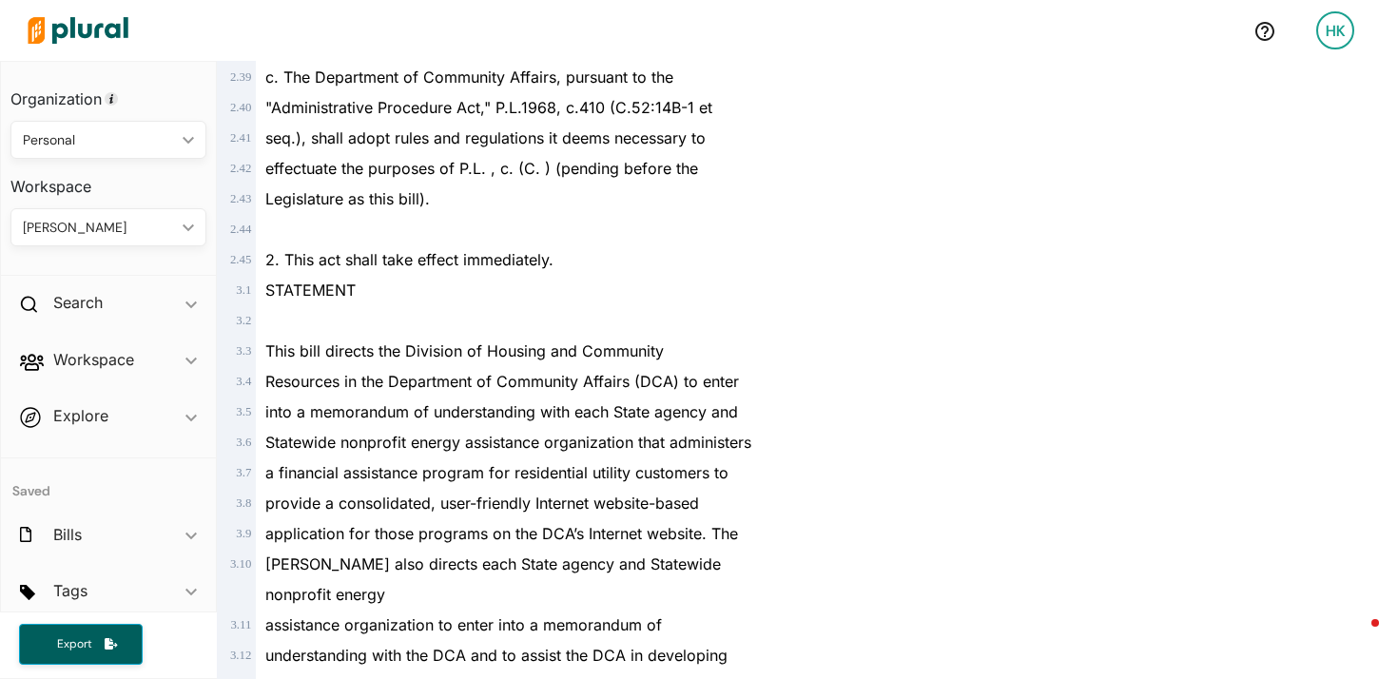
scroll to position [1417, 0]
